Goal: Task Accomplishment & Management: Complete application form

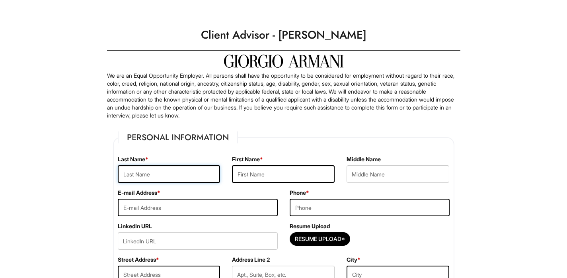
click at [158, 181] on input "text" at bounding box center [169, 174] width 103 height 18
type input "[PERSON_NAME]"
type input "Qing"
type input "[EMAIL_ADDRESS][DOMAIN_NAME]"
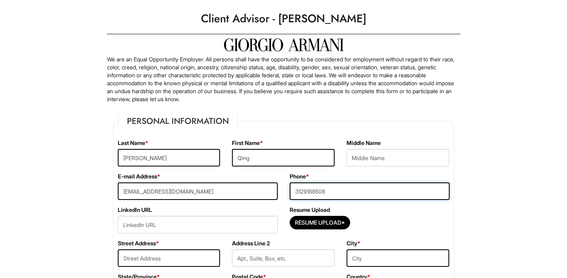
scroll to position [75, 0]
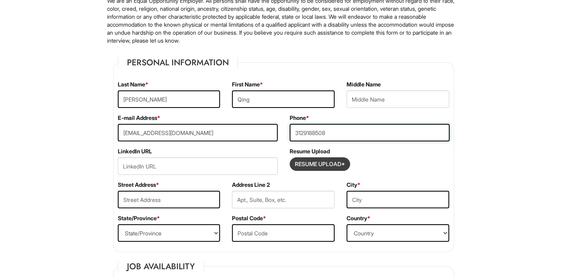
type input "3129188508"
click at [321, 164] on input "Resume Upload*" at bounding box center [320, 164] width 60 height 13
type input "C:\fakepath\_Quinn_Wang_Resume.pdf"
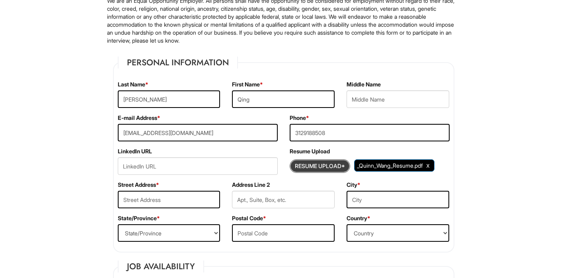
scroll to position [173, 0]
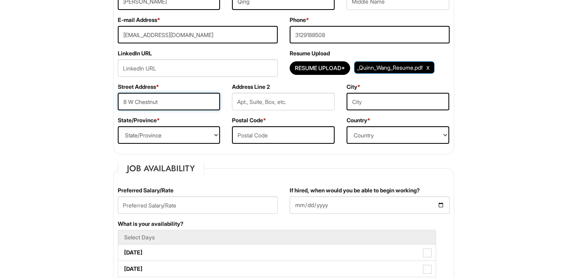
type input "8 W Chestnut"
type input "[GEOGRAPHIC_DATA]"
select select "IL"
type input "h"
type input "60610"
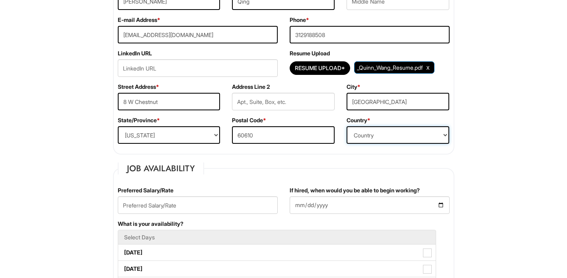
select select "[GEOGRAPHIC_DATA]"
click at [208, 203] on input "text" at bounding box center [198, 205] width 160 height 18
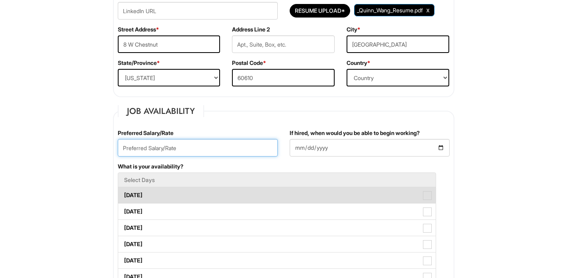
scroll to position [280, 0]
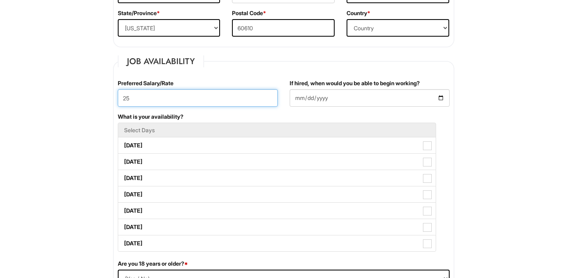
type input "25"
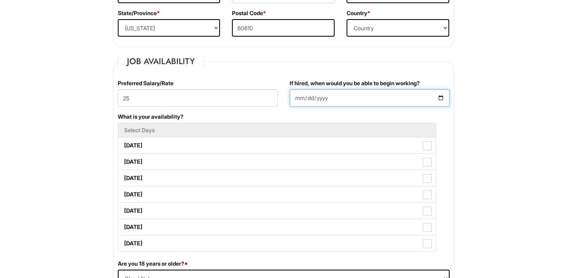
click at [344, 97] on input "If hired, when would you be able to begin working?" at bounding box center [370, 98] width 160 height 18
type input "[DATE]"
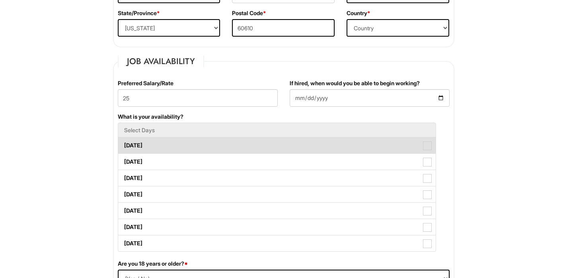
click at [137, 148] on label "[DATE]" at bounding box center [276, 145] width 317 height 16
click at [123, 144] on Available_Monday "[DATE]" at bounding box center [120, 141] width 5 height 5
checkbox Available_Monday "true"
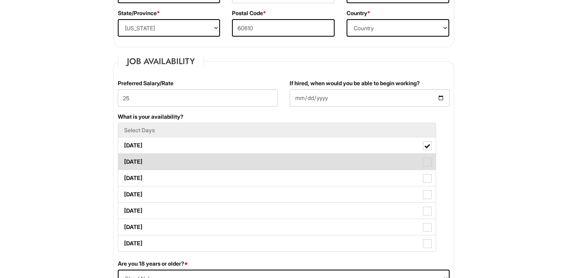
click at [136, 162] on label "[DATE]" at bounding box center [276, 162] width 317 height 16
click at [123, 160] on Available_Tuesday "[DATE]" at bounding box center [120, 157] width 5 height 5
checkbox Available_Tuesday "true"
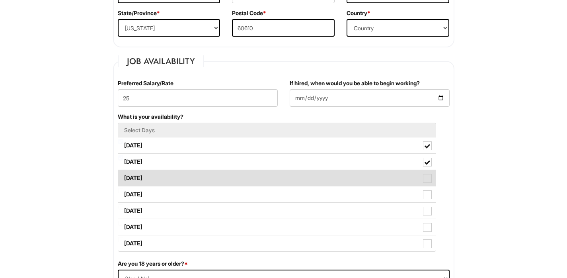
click at [142, 177] on label "[DATE]" at bounding box center [276, 178] width 317 height 16
click at [123, 177] on Available_Wednesday "[DATE]" at bounding box center [120, 173] width 5 height 5
checkbox Available_Wednesday "true"
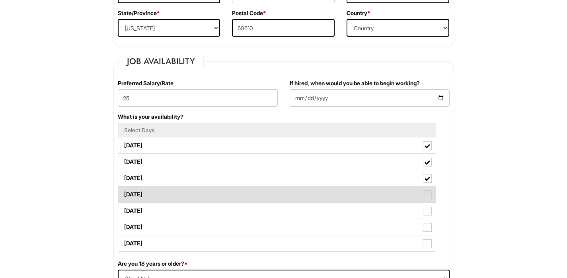
click at [138, 197] on label "[DATE]" at bounding box center [276, 194] width 317 height 16
click at [123, 193] on Available_Thursday "[DATE]" at bounding box center [120, 190] width 5 height 5
checkbox Available_Thursday "true"
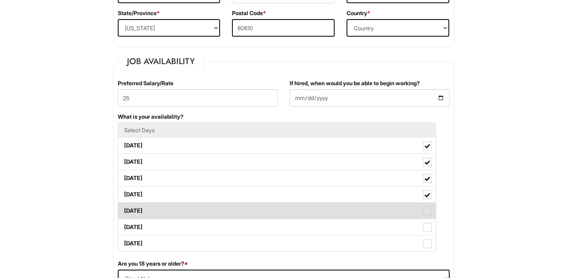
click at [140, 213] on label "[DATE]" at bounding box center [276, 211] width 317 height 16
click at [123, 209] on Available_Friday "[DATE]" at bounding box center [120, 206] width 5 height 5
checkbox Available_Friday "true"
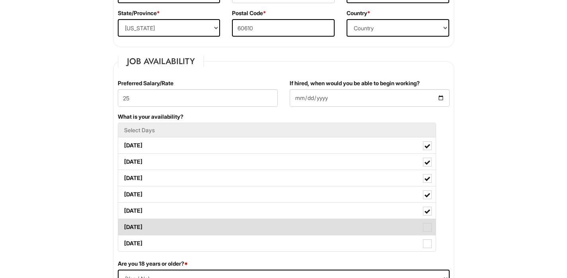
click at [145, 224] on label "[DATE]" at bounding box center [276, 227] width 317 height 16
click at [123, 224] on Available_Saturday "[DATE]" at bounding box center [120, 222] width 5 height 5
checkbox Available_Saturday "true"
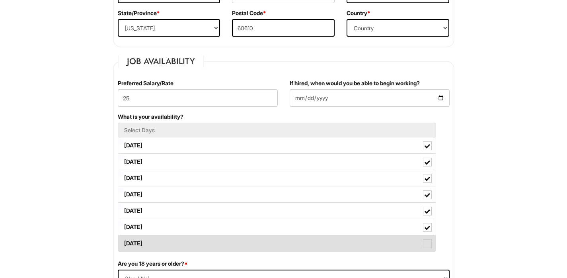
click at [145, 240] on label "[DATE]" at bounding box center [276, 243] width 317 height 16
click at [123, 240] on Available_Sunday "[DATE]" at bounding box center [120, 239] width 5 height 5
checkbox Available_Sunday "true"
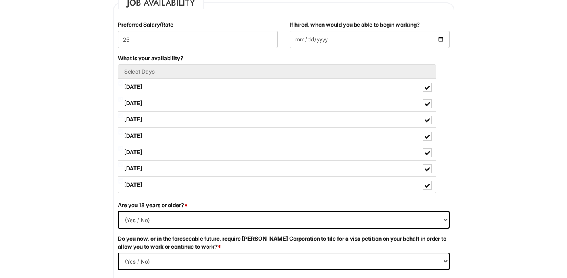
scroll to position [400, 0]
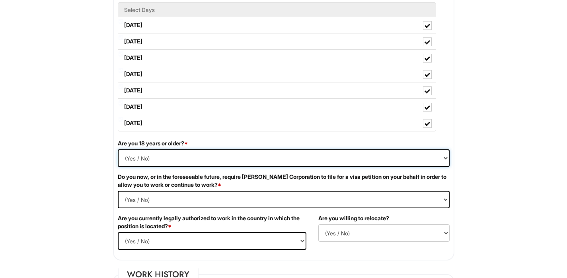
select select "Yes"
select Required "No"
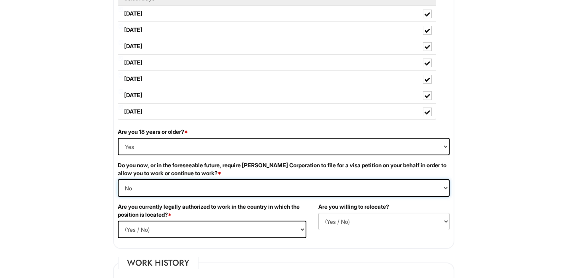
scroll to position [449, 0]
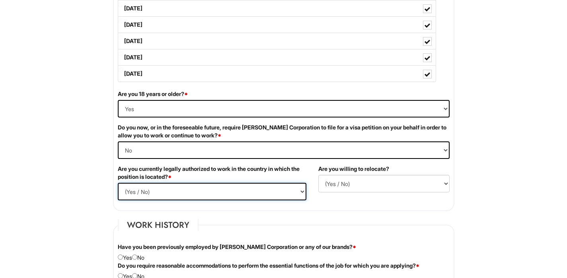
select select "Yes"
select select "N"
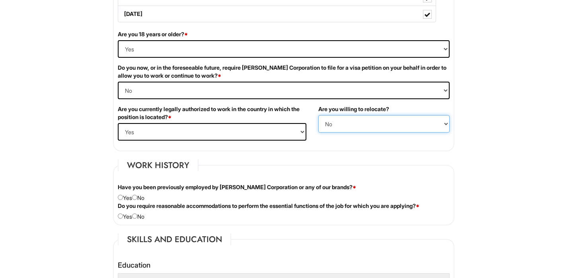
scroll to position [560, 0]
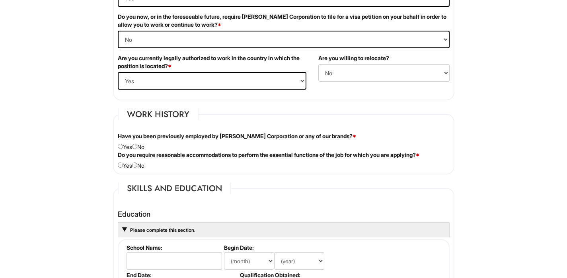
click at [140, 149] on div "Have you been previously employed by [PERSON_NAME] Corporation or any of our br…" at bounding box center [284, 141] width 344 height 19
click at [140, 146] on div "Have you been previously employed by [PERSON_NAME] Corporation or any of our br…" at bounding box center [284, 141] width 344 height 19
click at [137, 163] on input "radio" at bounding box center [134, 164] width 5 height 5
radio input "true"
click at [138, 149] on div "Have you been previously employed by [PERSON_NAME] Corporation or any of our br…" at bounding box center [284, 141] width 344 height 19
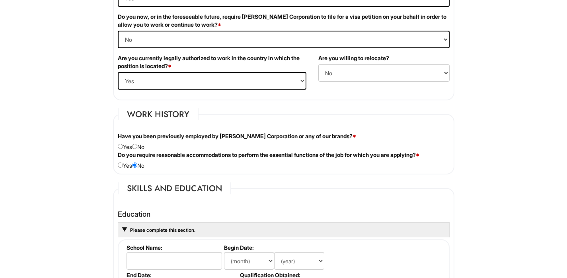
click at [140, 146] on div "Have you been previously employed by [PERSON_NAME] Corporation or any of our br…" at bounding box center [284, 141] width 344 height 19
click at [137, 146] on input "radio" at bounding box center [134, 146] width 5 height 5
radio input "true"
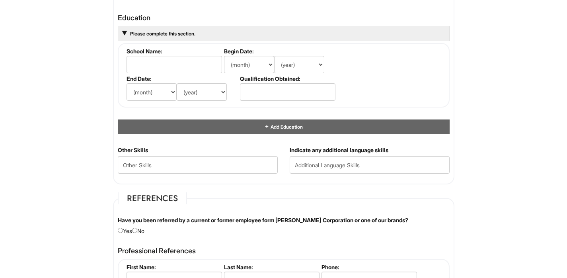
scroll to position [705, 0]
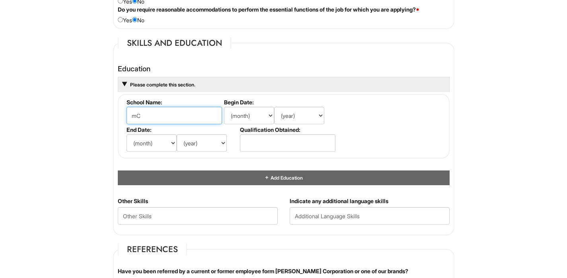
type input "m"
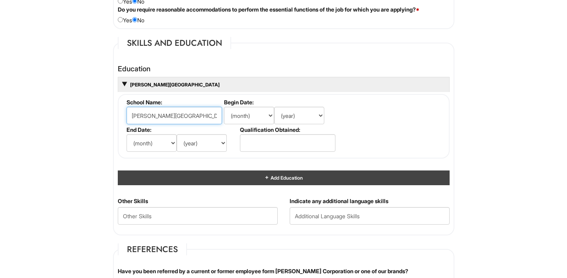
type input "[PERSON_NAME][GEOGRAPHIC_DATA]"
click at [208, 175] on div "Add Education" at bounding box center [284, 177] width 332 height 15
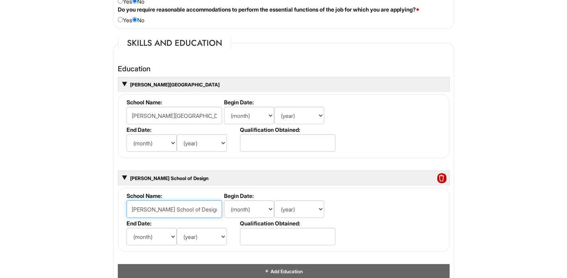
type input "[PERSON_NAME] School of Design"
click at [369, 199] on fieldset "School Name: [PERSON_NAME] School of Design Begin Date: (month) Jan Feb Mar Apr…" at bounding box center [284, 219] width 332 height 64
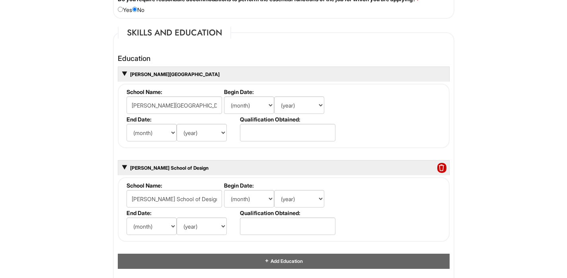
scroll to position [729, 0]
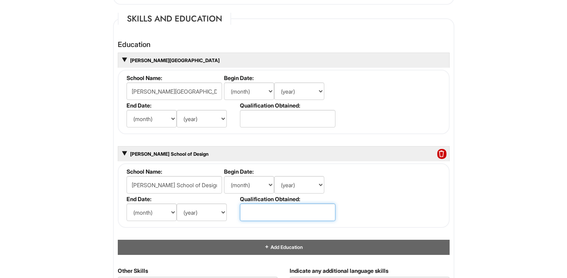
click at [300, 212] on input "text" at bounding box center [287, 212] width 95 height 18
type input "Bachelor of Commerce"
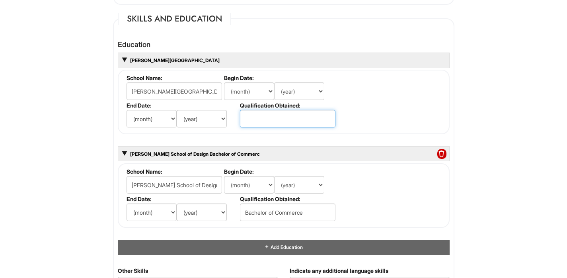
click at [298, 112] on input "text" at bounding box center [287, 119] width 95 height 18
drag, startPoint x: 270, startPoint y: 120, endPoint x: 216, endPoint y: 109, distance: 54.9
click at [216, 74] on ul "School Name: [PERSON_NAME][GEOGRAPHIC_DATA] Begin Date: (month) Jan Feb Mar Apr…" at bounding box center [285, 74] width 320 height 0
click at [255, 114] on input "Fashion Design" at bounding box center [287, 119] width 95 height 18
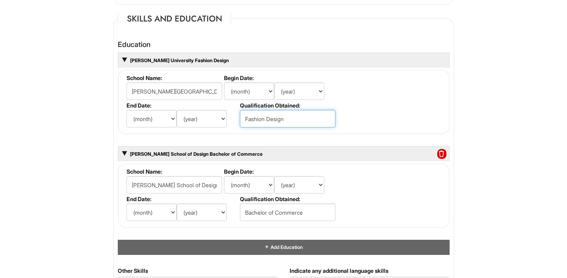
click at [255, 114] on input "Fashion Design" at bounding box center [287, 119] width 95 height 18
type input "Associates in Fashion Design"
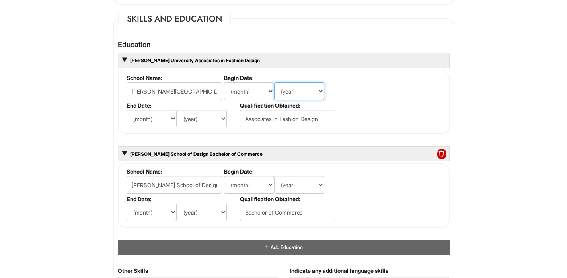
select select "2016"
select select "2020"
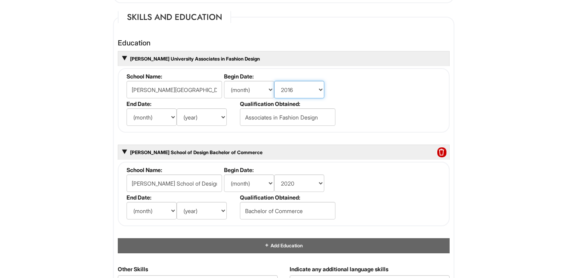
select select "2013"
select select "2016"
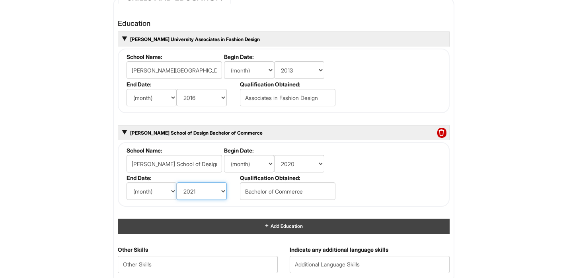
scroll to position [761, 0]
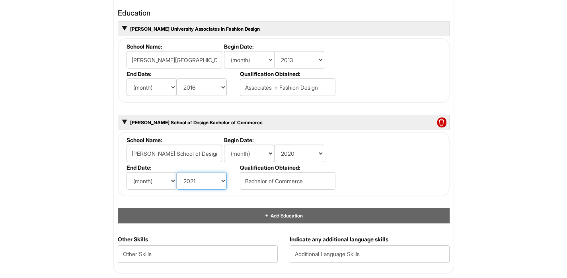
select select "2019"
select select "9"
select select "1"
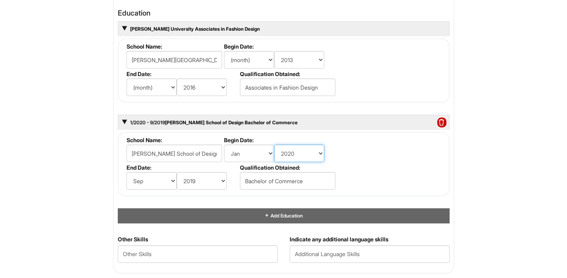
select select "2019"
select select "2020"
select select "5"
select select "9"
click at [516, 110] on html "Please Complete This Form 1 2 3 Client Advisor - [PERSON_NAME] PLEASE COMPLETE …" at bounding box center [283, 63] width 567 height 1648
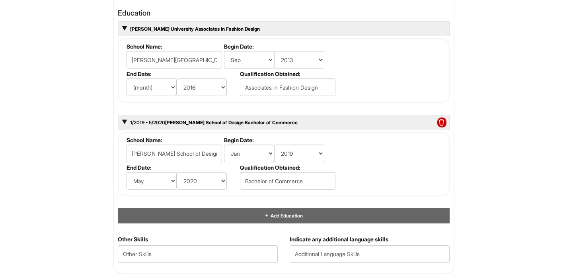
click at [532, 146] on html "Please Complete This Form 1 2 3 Client Advisor - [PERSON_NAME] PLEASE COMPLETE …" at bounding box center [283, 63] width 567 height 1648
select select "7"
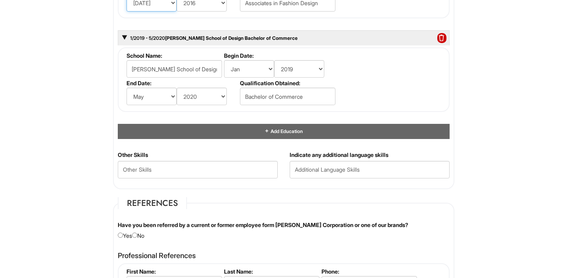
scroll to position [857, 0]
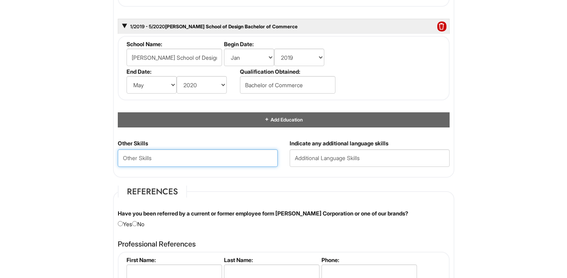
click at [229, 158] on Skills "text" at bounding box center [198, 158] width 160 height 18
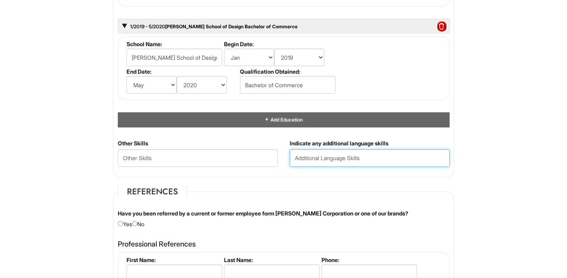
click at [309, 154] on input "text" at bounding box center [370, 158] width 160 height 18
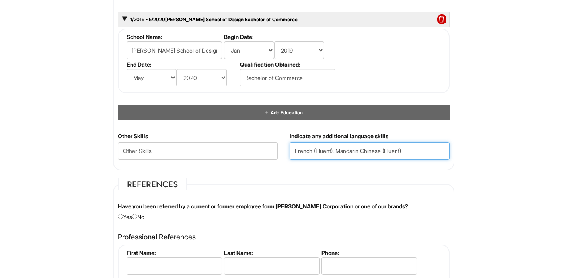
type input "French (Fluent), Mandarin Chinese (Fluent)"
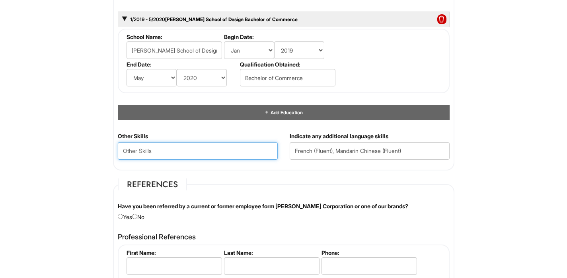
click at [238, 150] on Skills "text" at bounding box center [198, 151] width 160 height 18
type Skills "D"
drag, startPoint x: 135, startPoint y: 148, endPoint x: 56, endPoint y: 142, distance: 78.7
click at [164, 146] on Skills "Graphic design, content marketing, product photography, fashion design, garment…" at bounding box center [198, 151] width 160 height 18
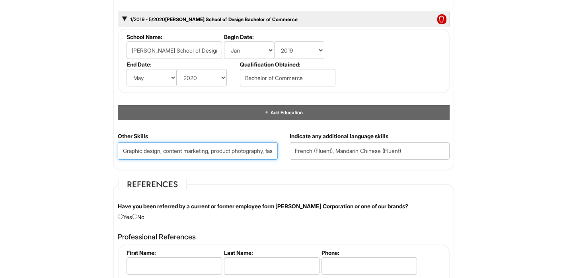
click at [121, 146] on Skills "Graphic design, content marketing, product photography, fashion design, garment…" at bounding box center [198, 151] width 160 height 18
drag, startPoint x: 126, startPoint y: 147, endPoint x: 107, endPoint y: 147, distance: 18.3
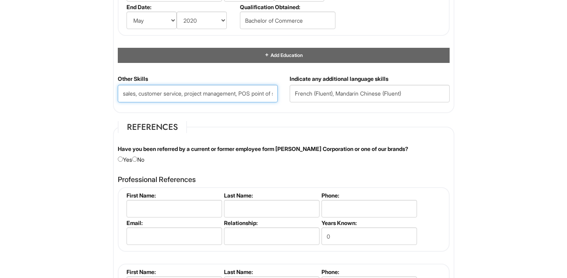
scroll to position [923, 0]
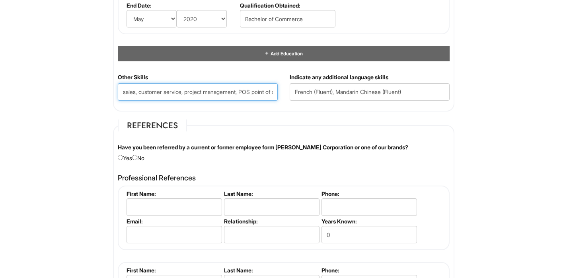
type Skills "sales, customer service, project management, POS point of sale, graphic design,…"
click at [137, 156] on input "radio" at bounding box center [134, 157] width 5 height 5
radio input "true"
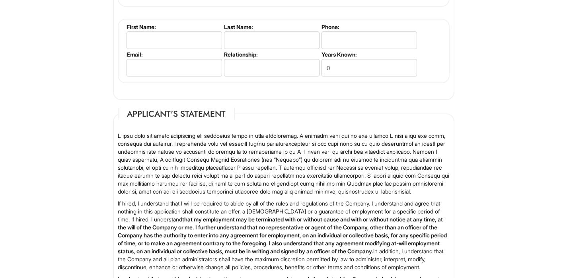
scroll to position [1398, 0]
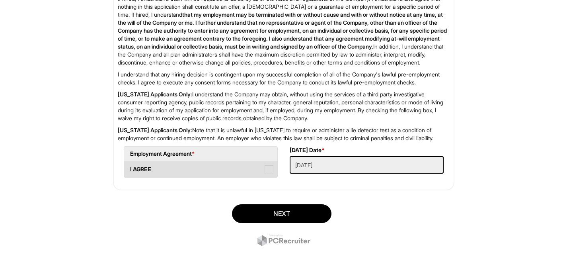
click at [269, 170] on span at bounding box center [269, 169] width 9 height 9
click at [129, 168] on AGREE "I AGREE" at bounding box center [126, 165] width 5 height 5
checkbox AGREE "true"
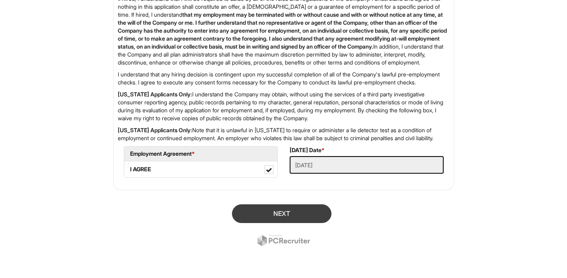
click at [280, 214] on button "Next" at bounding box center [281, 213] width 99 height 19
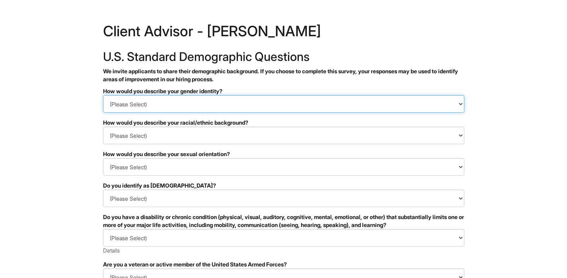
select select "Woman"
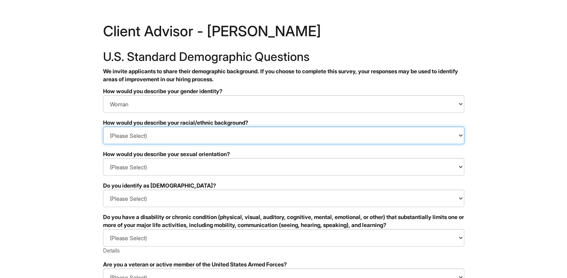
select select "East Asian"
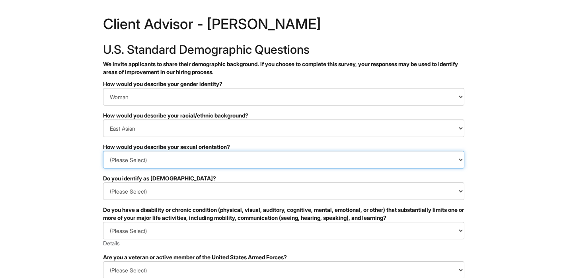
scroll to position [22, 0]
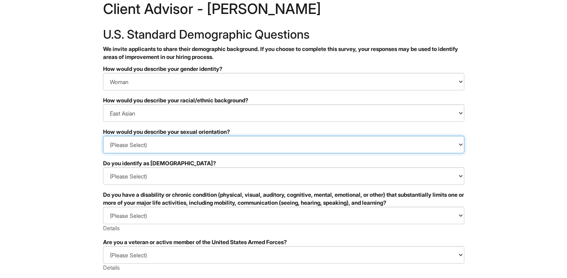
select select "I don't wish to answer"
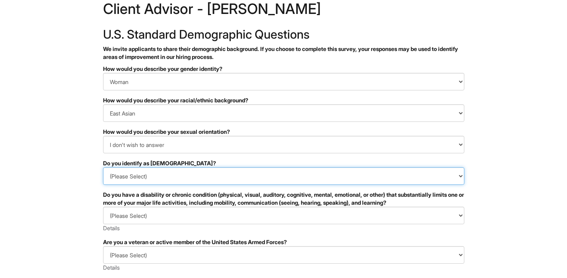
select select "No"
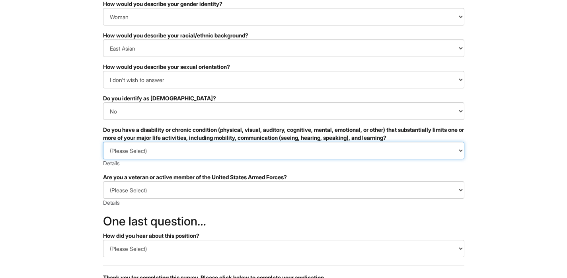
select select "NO, I DON'T HAVE A DISABILITY"
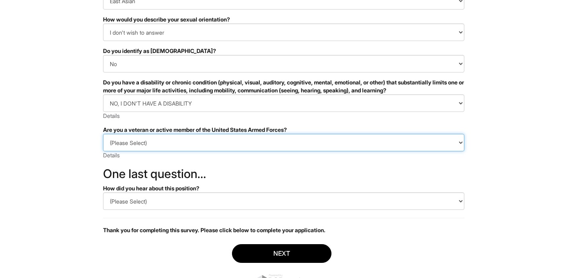
select select "I AM NOT A PROTECTED VETERAN"
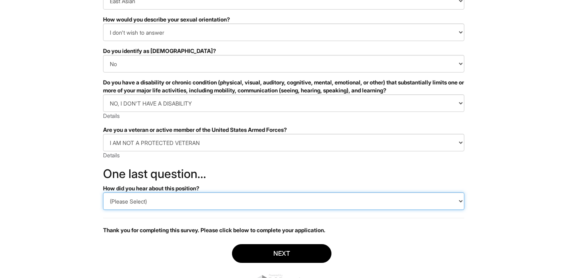
select select "Indeed"
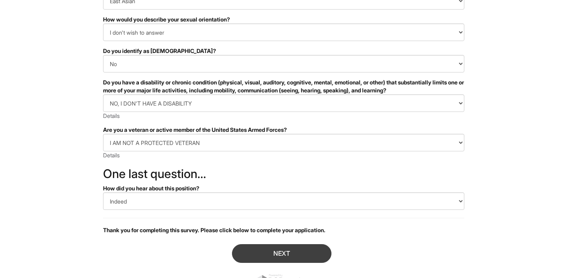
click at [277, 257] on button "Next" at bounding box center [281, 253] width 99 height 19
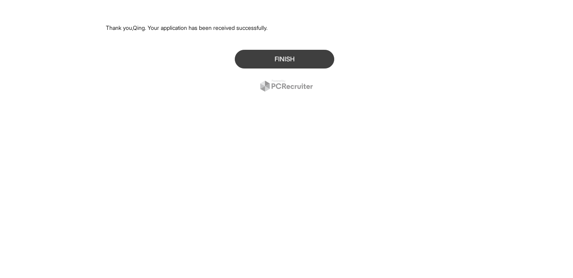
click at [272, 63] on button "Finish" at bounding box center [284, 59] width 99 height 19
